Goal: Task Accomplishment & Management: Use online tool/utility

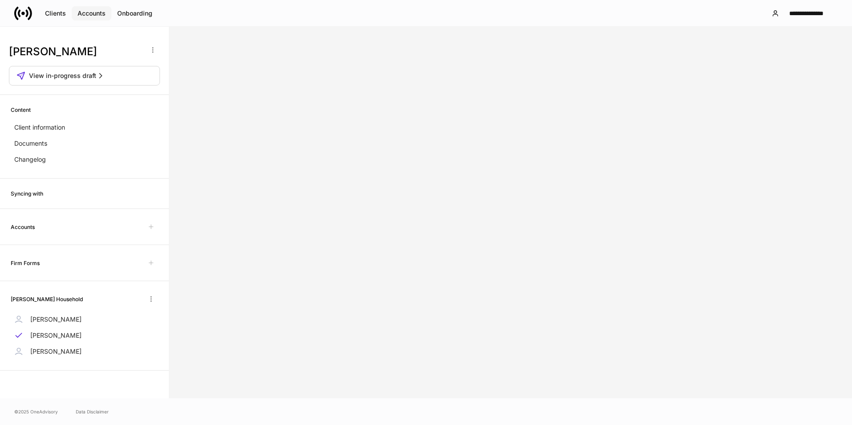
click at [94, 20] on button "Accounts" at bounding box center [92, 13] width 40 height 14
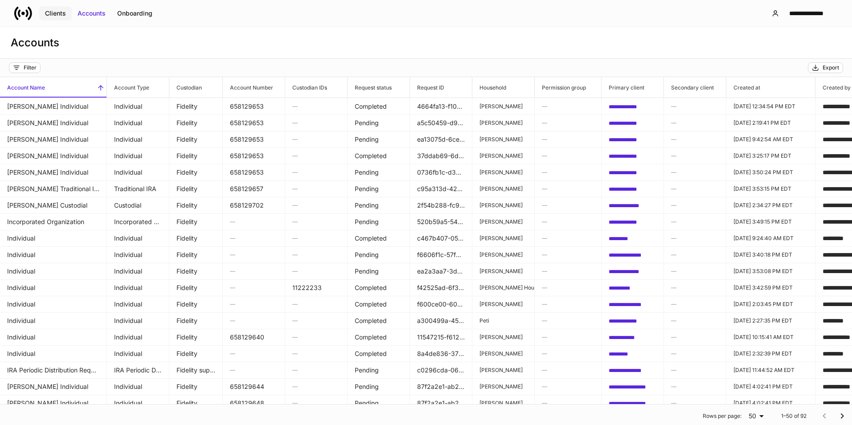
click at [56, 16] on div "Clients" at bounding box center [55, 13] width 21 height 9
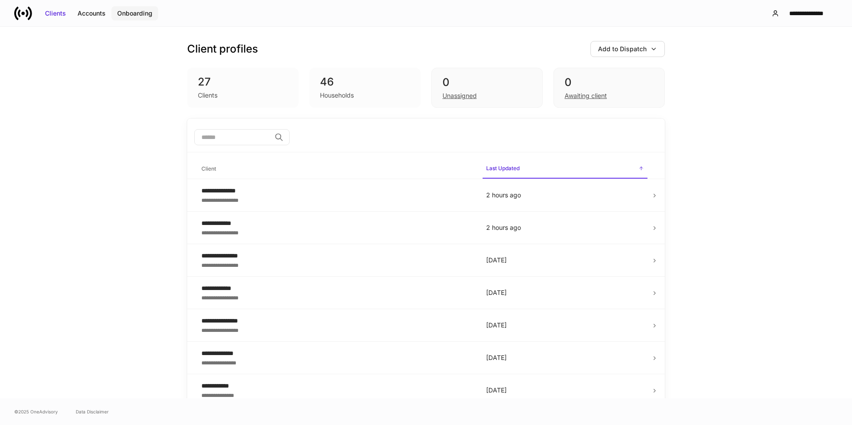
click at [126, 11] on div "Onboarding" at bounding box center [134, 13] width 35 height 9
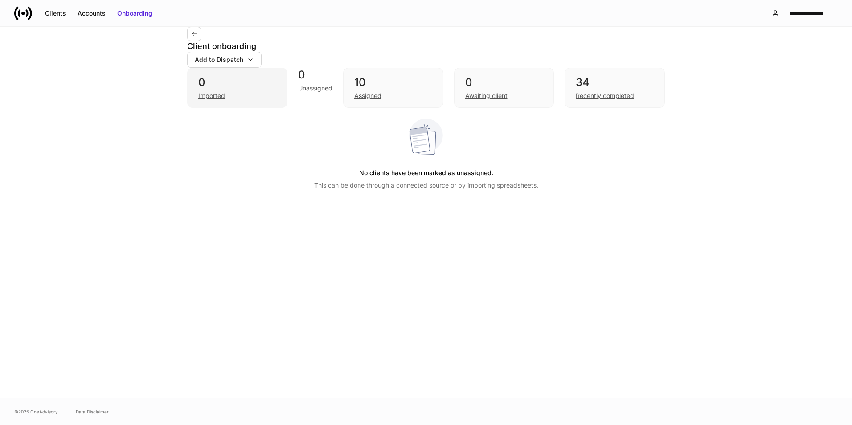
click at [207, 81] on div "0" at bounding box center [237, 82] width 78 height 14
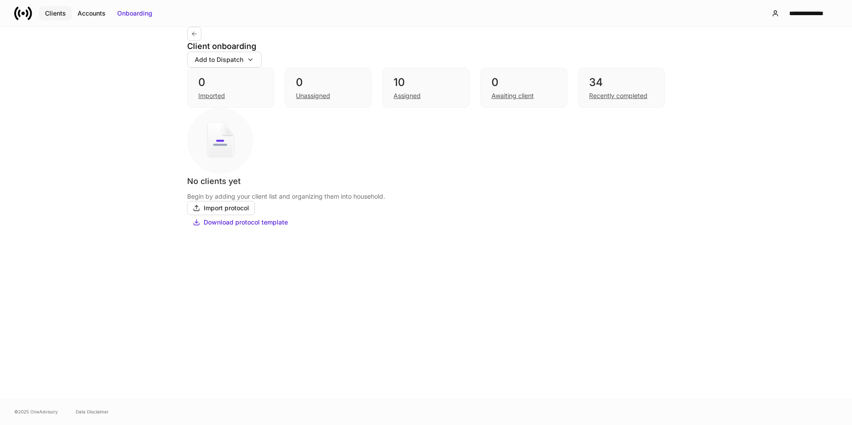
click at [55, 13] on div "Clients" at bounding box center [55, 13] width 21 height 9
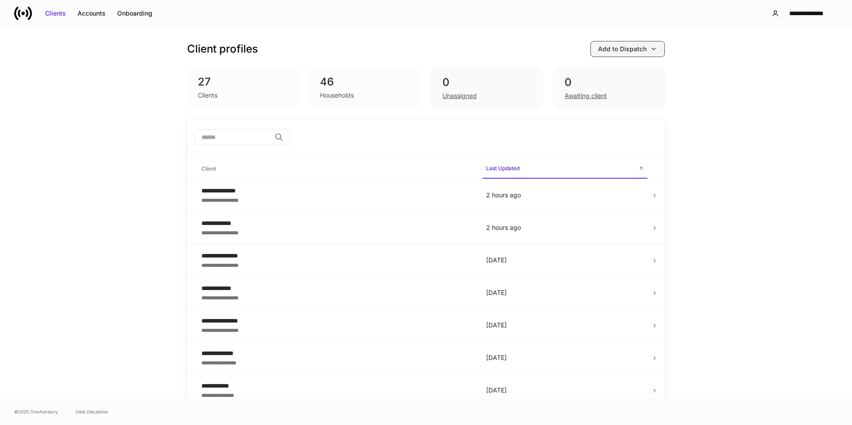
click at [657, 54] on button "Add to Dispatch" at bounding box center [627, 49] width 74 height 16
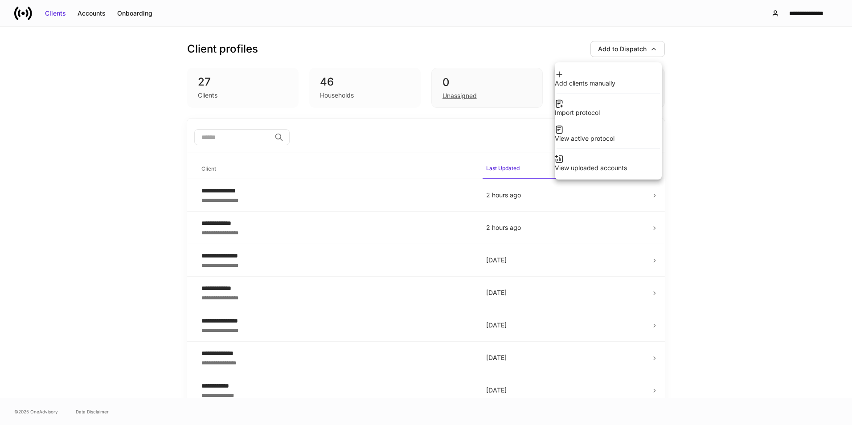
click at [627, 163] on div "View uploaded accounts" at bounding box center [607, 167] width 107 height 9
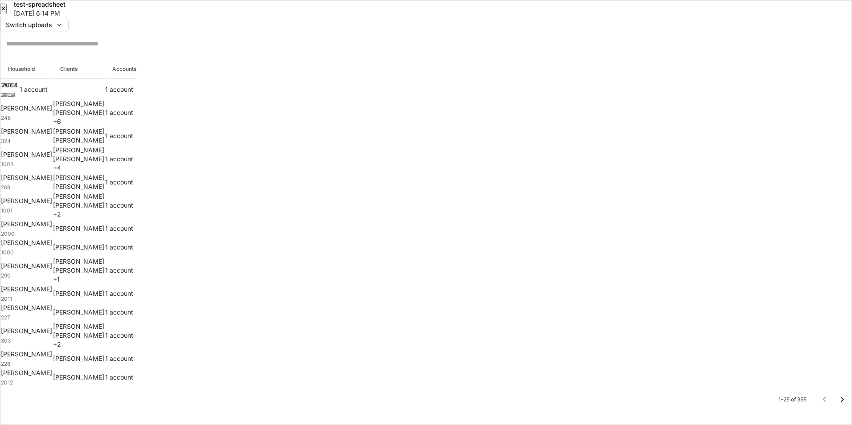
click at [7, 9] on button "✕" at bounding box center [3, 9] width 7 height 11
